Goal: Transaction & Acquisition: Purchase product/service

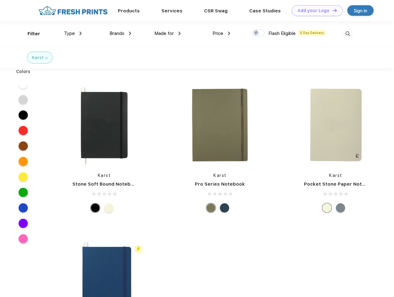
click at [315, 11] on link "Add your Logo Design Tool" at bounding box center [317, 10] width 51 height 11
click at [0, 0] on div "Design Tool" at bounding box center [0, 0] width 0 height 0
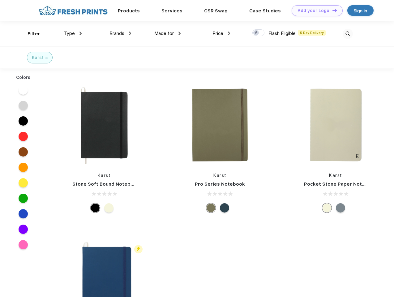
click at [332, 10] on link "Add your Logo Design Tool" at bounding box center [317, 10] width 51 height 11
click at [30, 34] on div "Filter" at bounding box center [34, 33] width 13 height 7
click at [73, 33] on span "Type" at bounding box center [69, 34] width 11 height 6
click at [120, 33] on span "Brands" at bounding box center [116, 34] width 15 height 6
click at [168, 33] on span "Made for" at bounding box center [163, 34] width 19 height 6
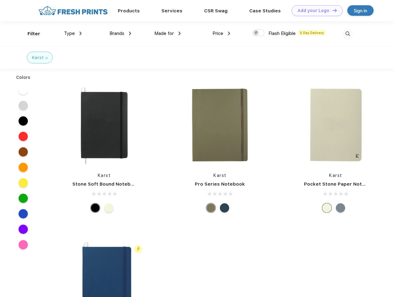
click at [221, 33] on span "Price" at bounding box center [217, 34] width 11 height 6
click at [259, 33] on div at bounding box center [258, 32] width 12 height 7
click at [256, 33] on input "checkbox" at bounding box center [254, 31] width 4 height 4
click at [348, 34] on img at bounding box center [348, 34] width 10 height 10
